Goal: Information Seeking & Learning: Learn about a topic

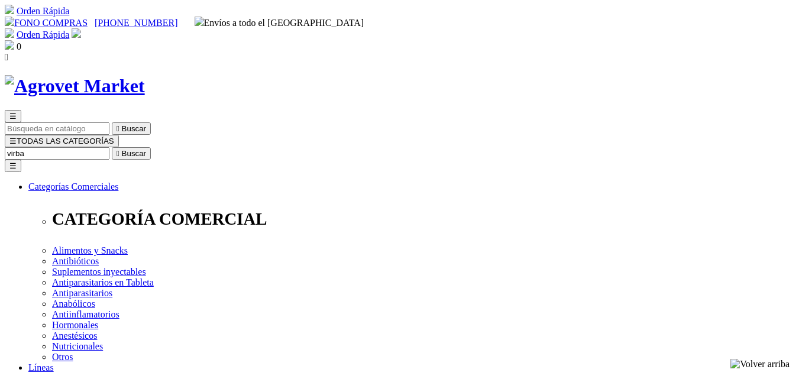
type input "virbac"
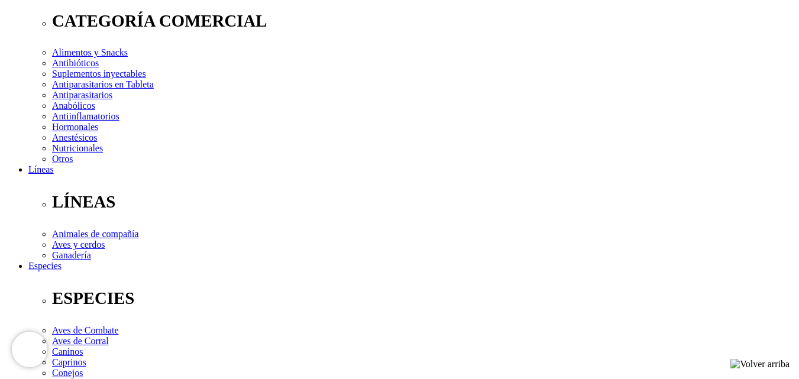
scroll to position [237, 0]
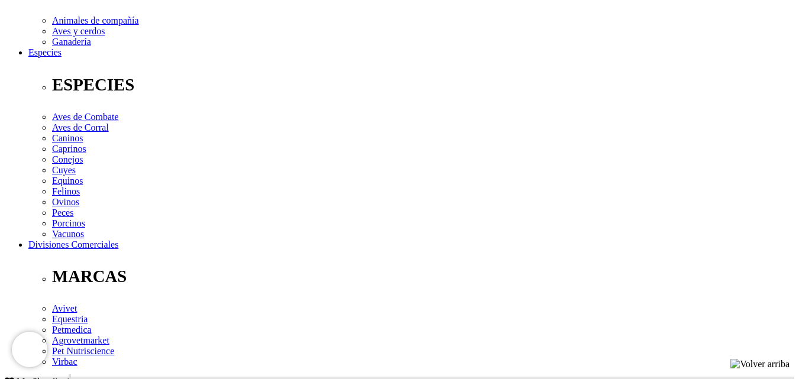
scroll to position [414, 0]
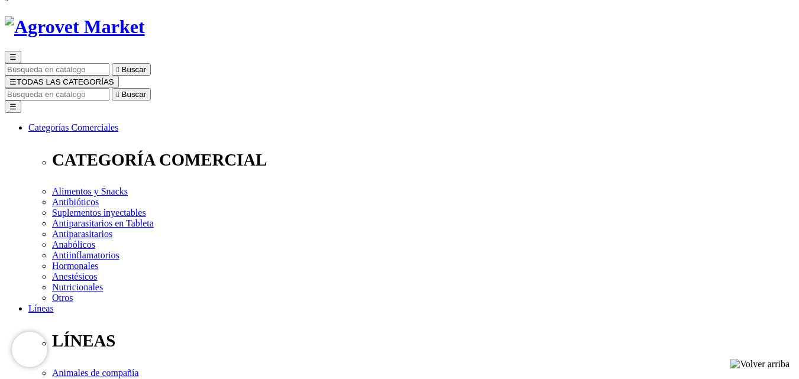
scroll to position [118, 0]
